Goal: Transaction & Acquisition: Purchase product/service

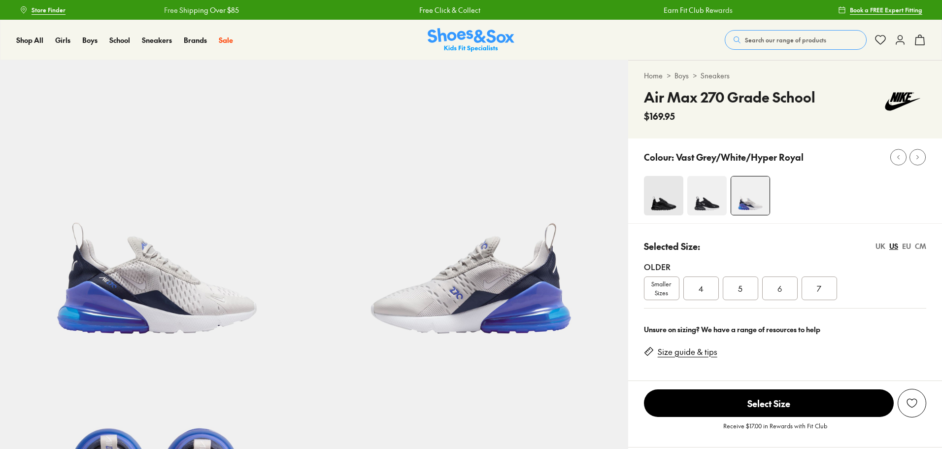
select select "*"
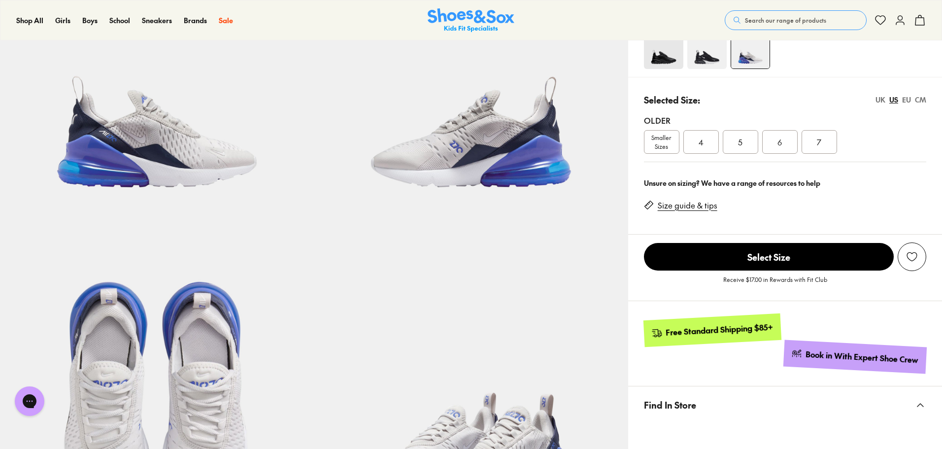
click at [811, 143] on div "7" at bounding box center [819, 142] width 35 height 24
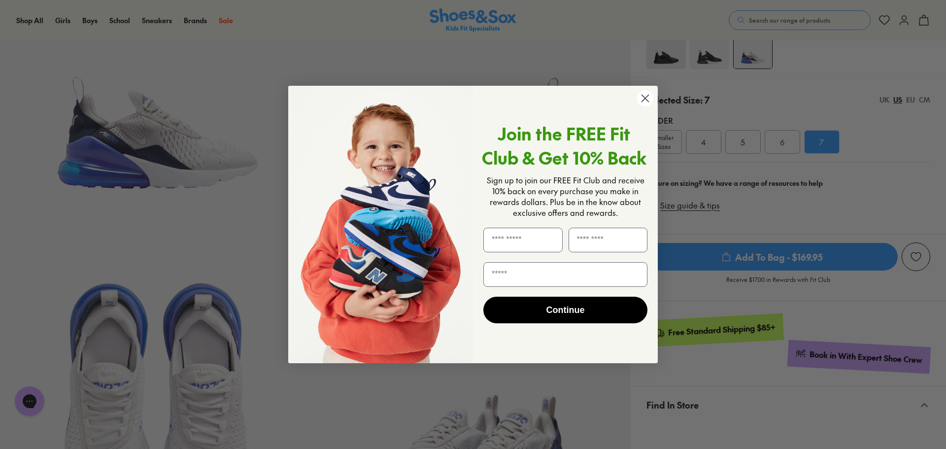
click at [884, 101] on div "Close dialog Join the FREE Fit Club & Get 10% Back Sign up to join our FREE Fit…" at bounding box center [473, 224] width 946 height 449
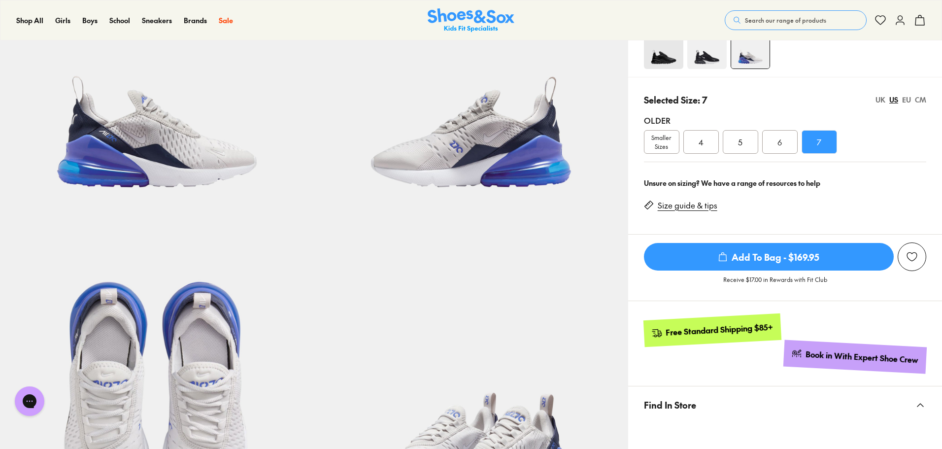
click at [883, 99] on div "UK" at bounding box center [881, 100] width 10 height 10
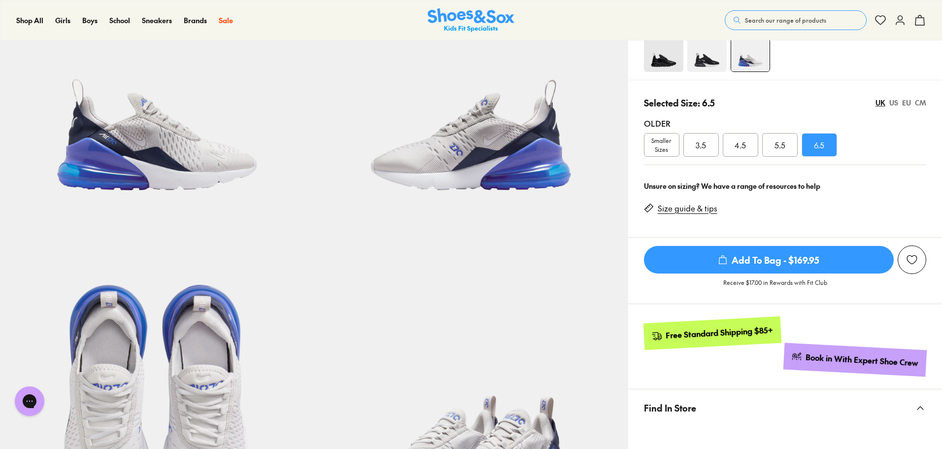
scroll to position [144, 0]
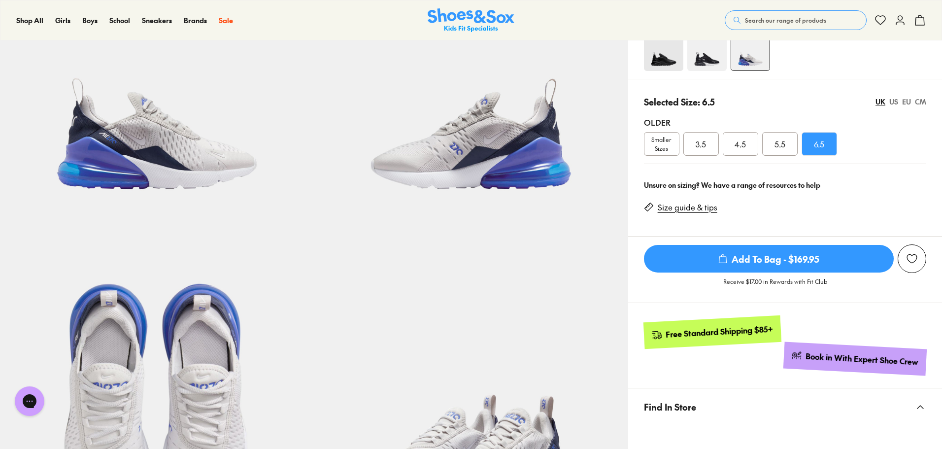
click at [891, 99] on div "US" at bounding box center [894, 102] width 9 height 10
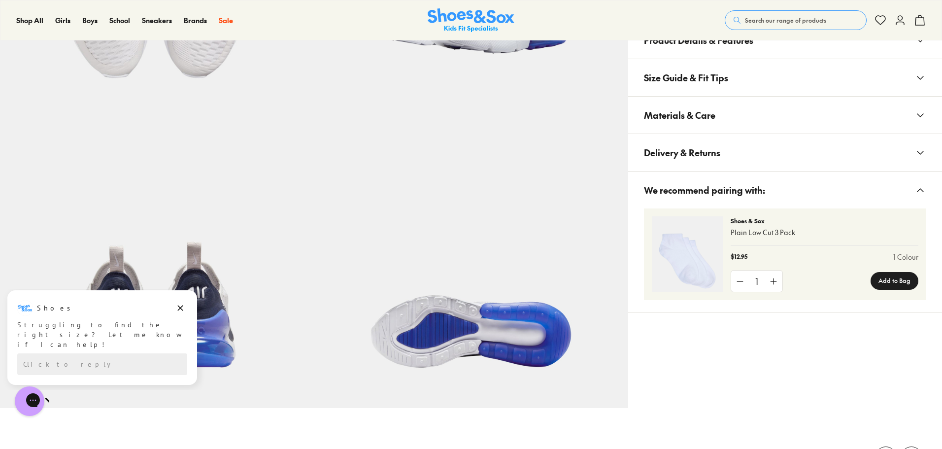
scroll to position [682, 0]
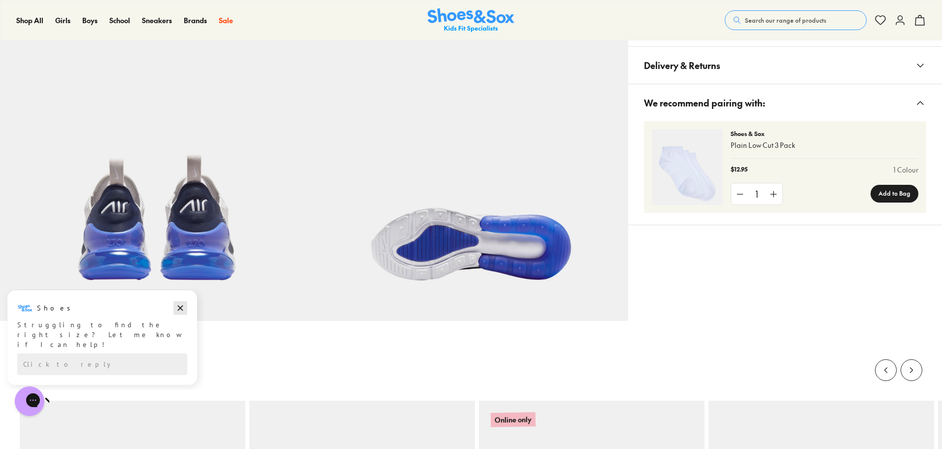
click at [175, 307] on icon "Dismiss campaign" at bounding box center [180, 308] width 10 height 12
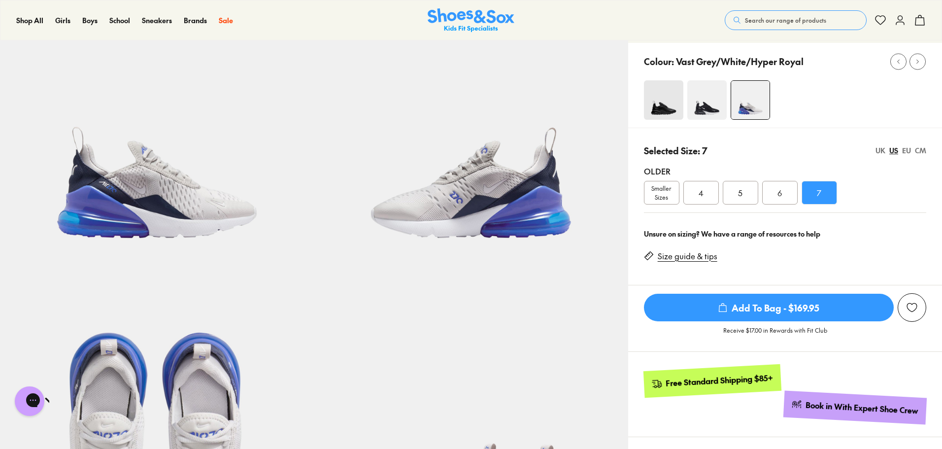
scroll to position [87, 0]
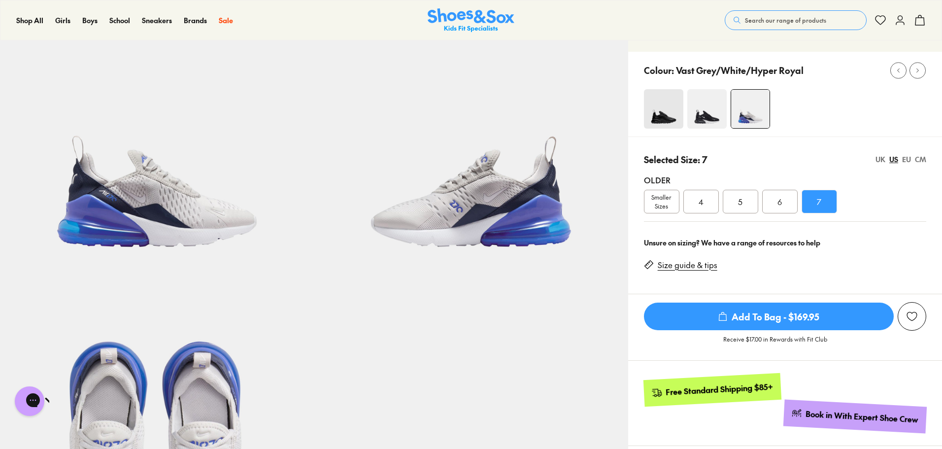
click at [793, 320] on span "Add To Bag - $169.95" at bounding box center [769, 317] width 250 height 28
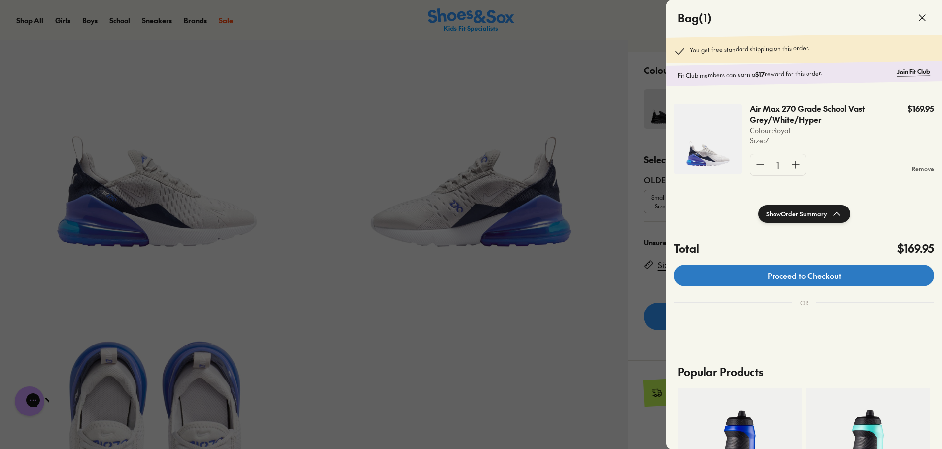
click at [782, 273] on link "Proceed to Checkout" at bounding box center [804, 276] width 260 height 22
